Goal: Navigation & Orientation: Find specific page/section

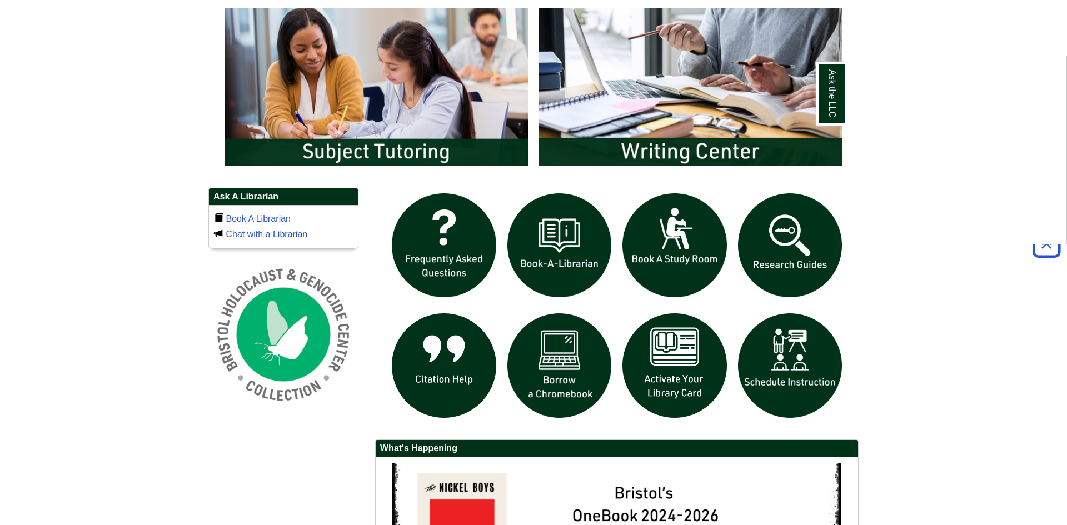
scroll to position [631, 0]
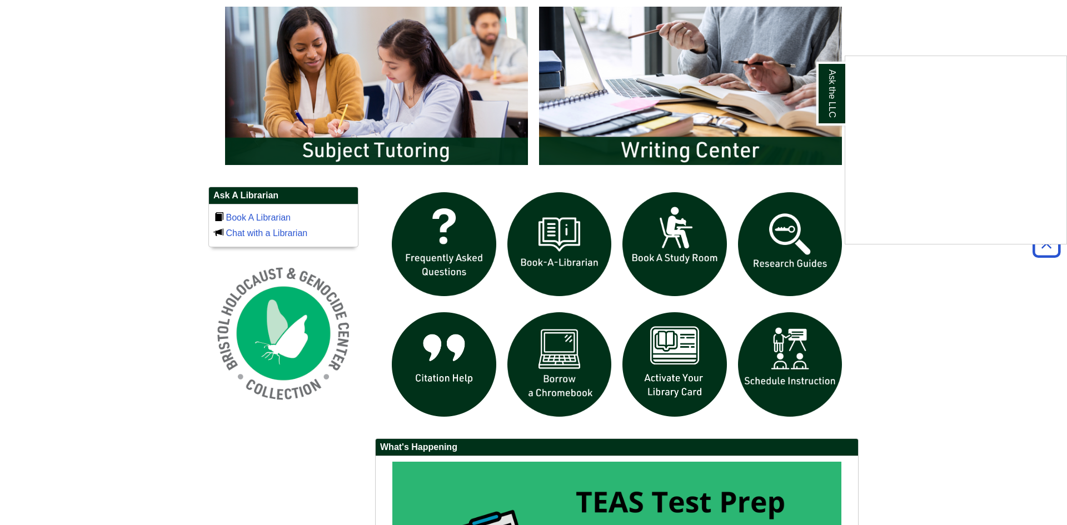
click at [565, 237] on div "Ask the LLC" at bounding box center [533, 262] width 1067 height 525
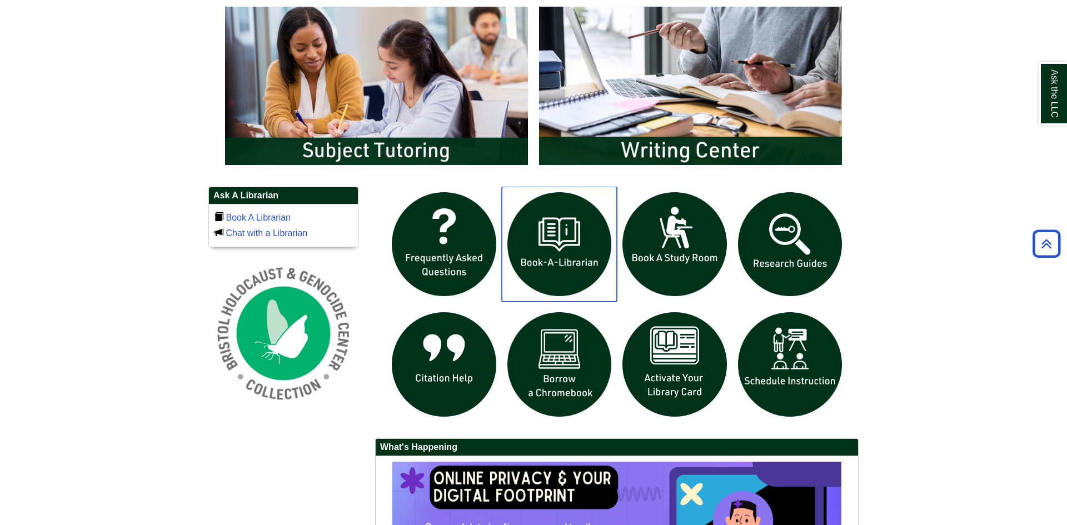
click at [555, 245] on img "slideshow" at bounding box center [560, 245] width 116 height 116
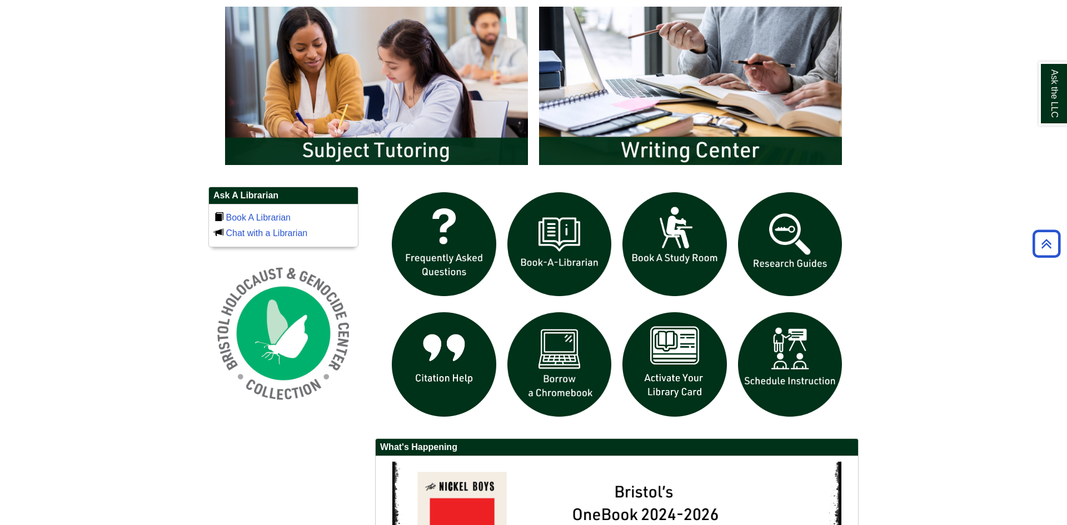
click at [902, 280] on body "Skip to Main Content Toggle navigation Home Access Services Access Services Pol…" at bounding box center [533, 79] width 1067 height 1421
click at [798, 255] on img "slideshow" at bounding box center [791, 245] width 116 height 116
click at [883, 185] on body "Skip to Main Content Toggle navigation Home Access Services Access Services Pol…" at bounding box center [533, 79] width 1067 height 1421
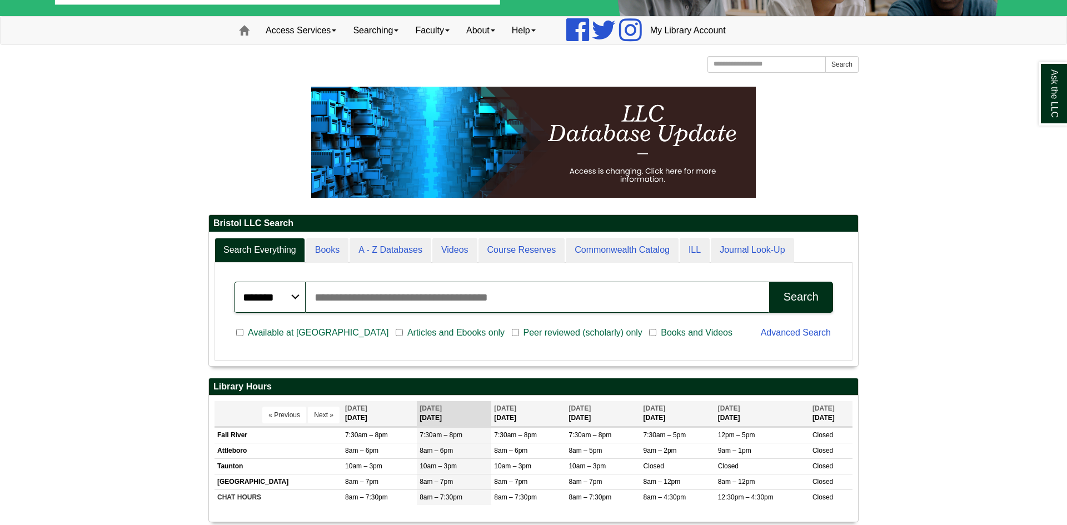
scroll to position [100, 0]
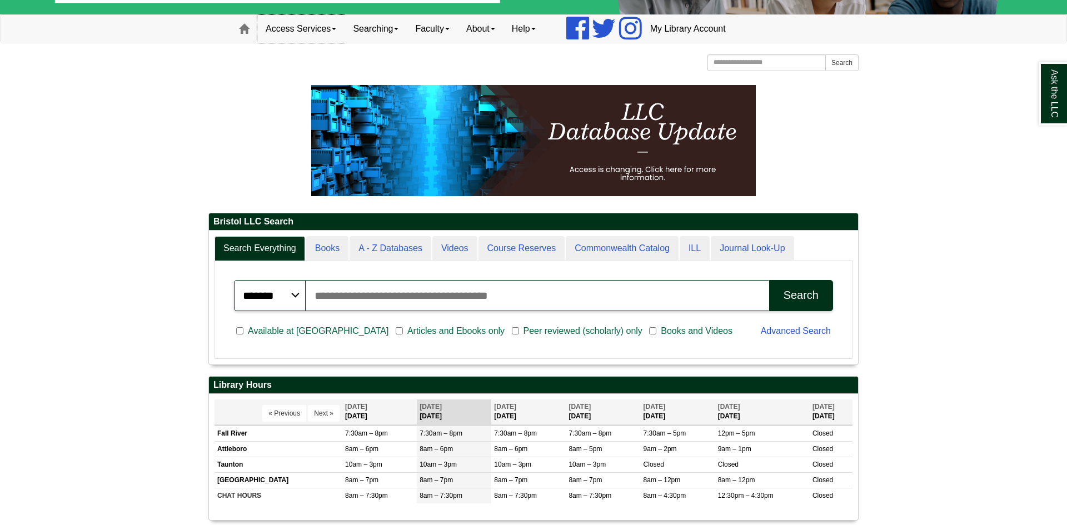
click at [334, 36] on link "Access Services" at bounding box center [300, 29] width 87 height 28
click at [399, 30] on span at bounding box center [396, 29] width 4 height 2
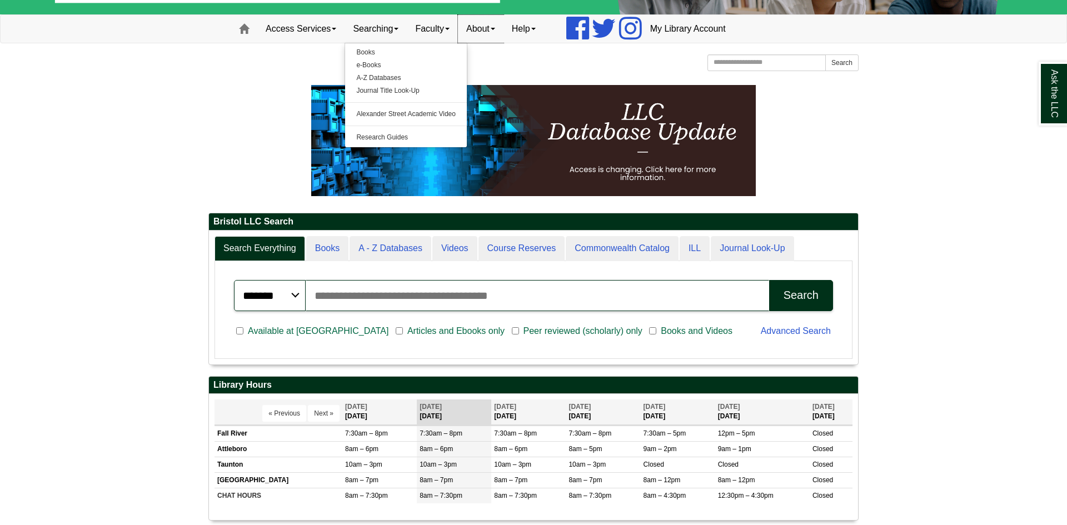
click at [502, 33] on link "About" at bounding box center [481, 29] width 46 height 28
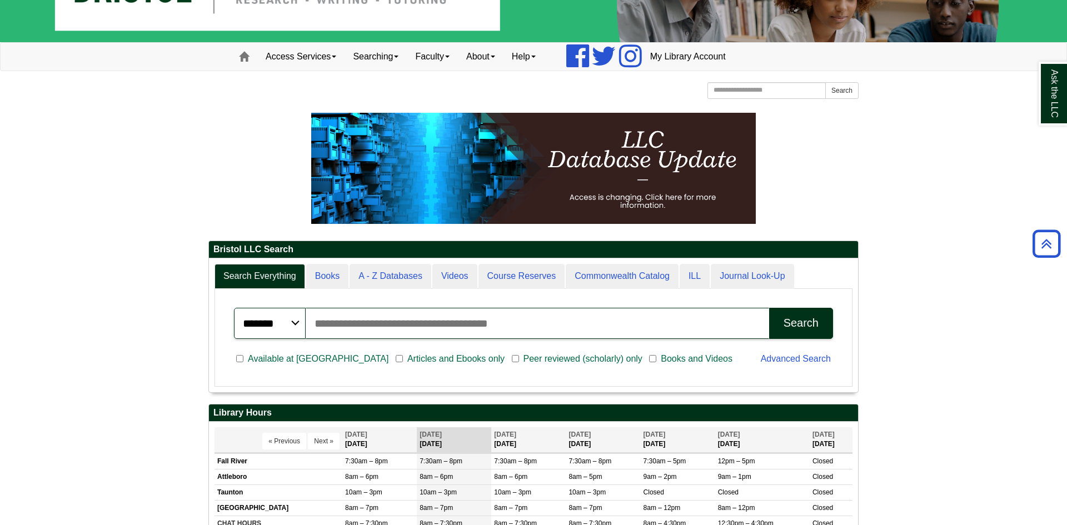
scroll to position [0, 0]
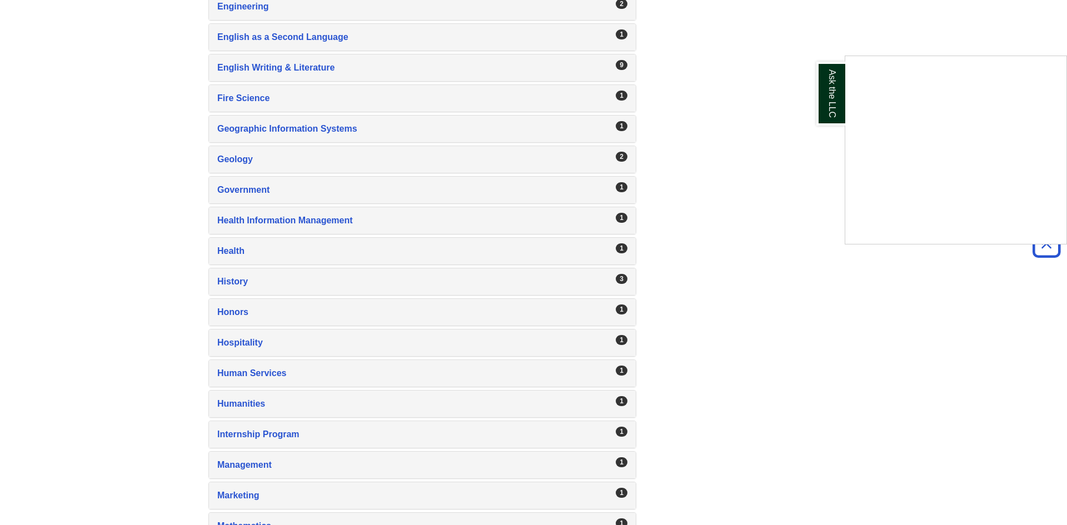
scroll to position [1028, 0]
